Goal: Transaction & Acquisition: Purchase product/service

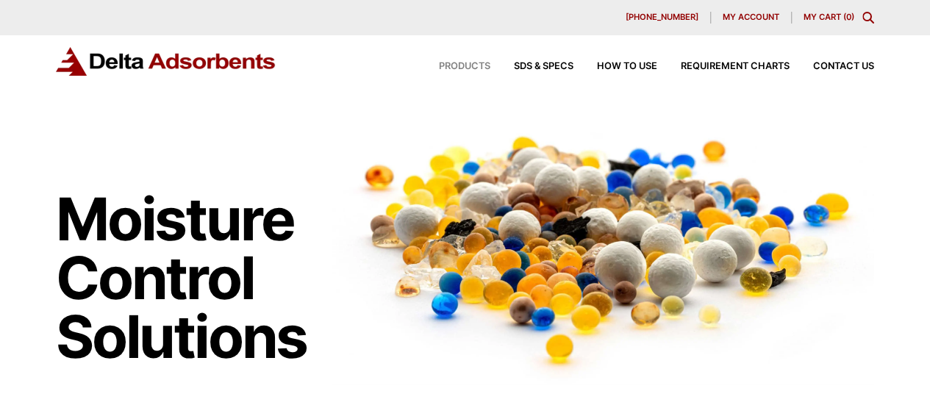
click at [450, 64] on span "Products" at bounding box center [464, 67] width 51 height 10
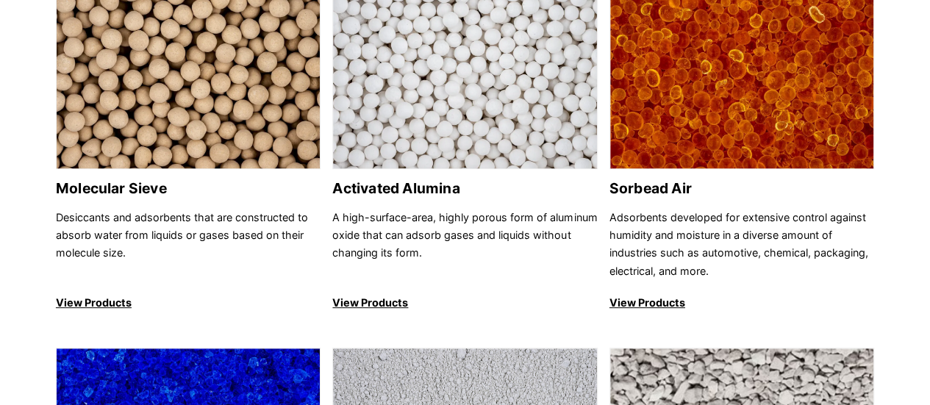
scroll to position [350, 0]
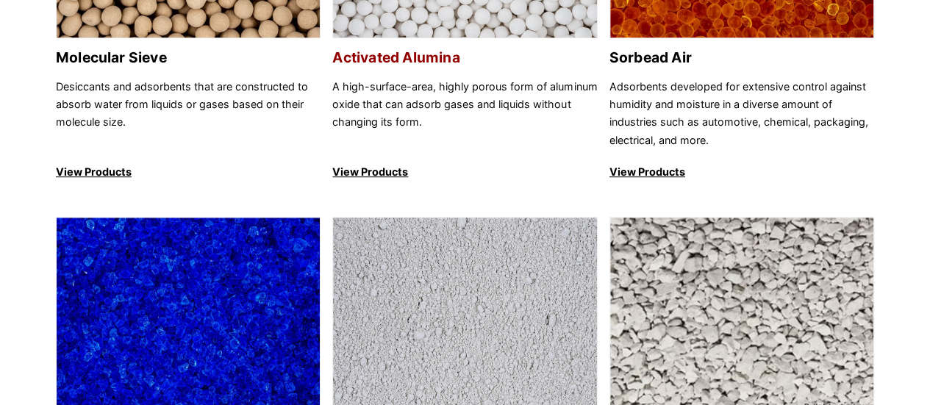
click at [365, 168] on p "View Products" at bounding box center [464, 172] width 265 height 18
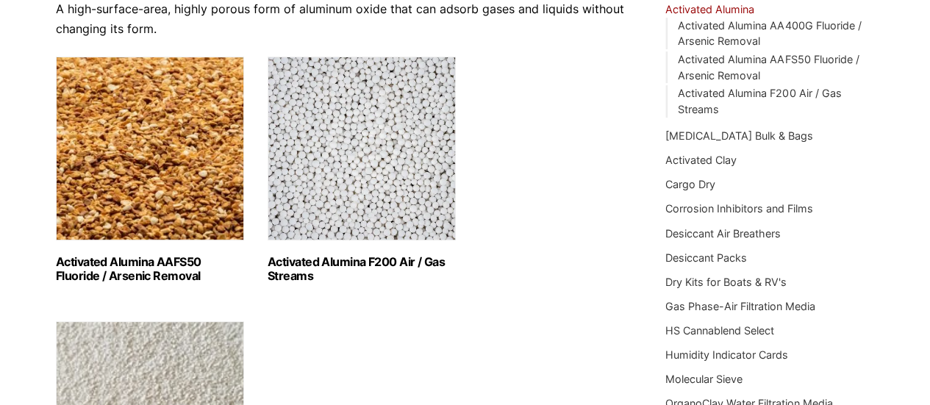
scroll to position [204, 0]
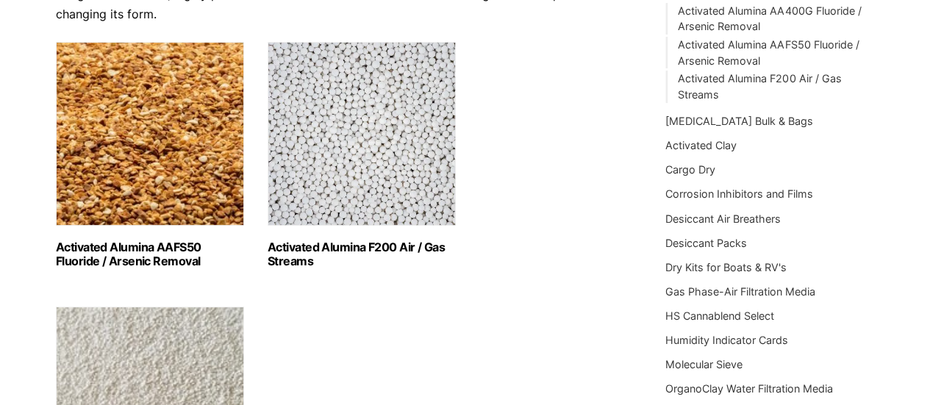
click at [329, 160] on img "Visit product category Activated Alumina F200 Air / Gas Streams" at bounding box center [361, 134] width 188 height 184
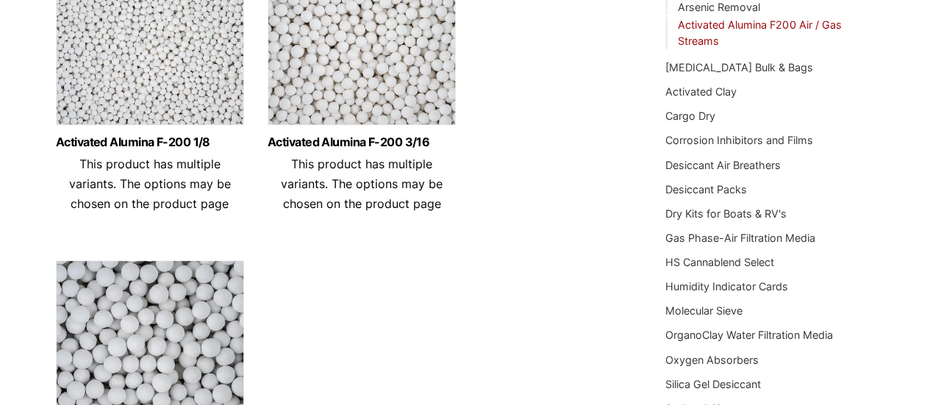
scroll to position [101, 0]
